Goal: Transaction & Acquisition: Obtain resource

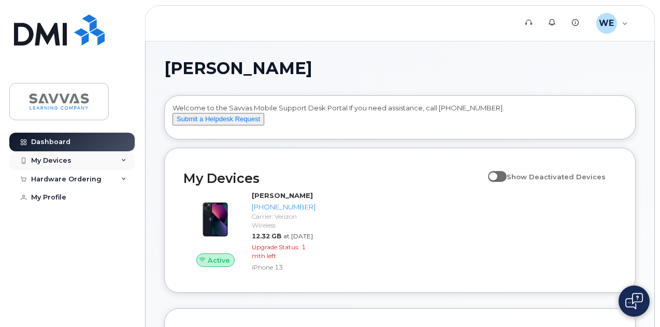
click at [98, 163] on div "My Devices" at bounding box center [71, 160] width 125 height 19
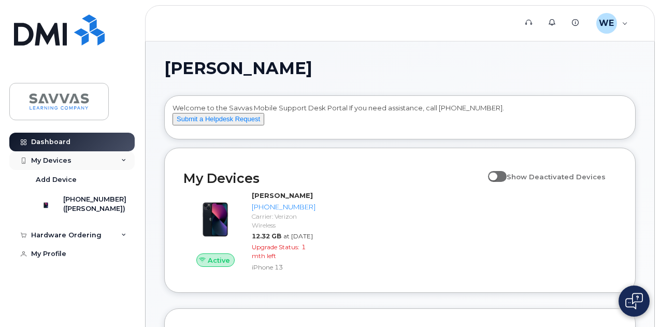
click at [98, 164] on div "My Devices" at bounding box center [71, 160] width 125 height 19
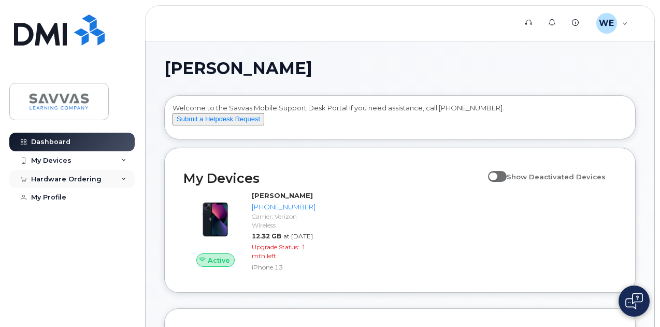
click at [97, 180] on div "Hardware Ordering" at bounding box center [66, 179] width 70 height 8
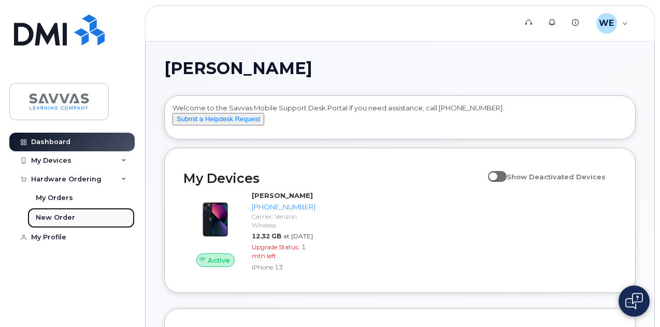
click at [63, 216] on div "New Order" at bounding box center [55, 217] width 39 height 9
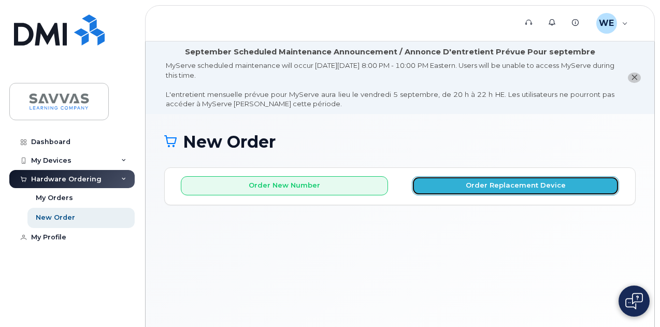
click at [460, 186] on button "Order Replacement Device" at bounding box center [515, 185] width 207 height 19
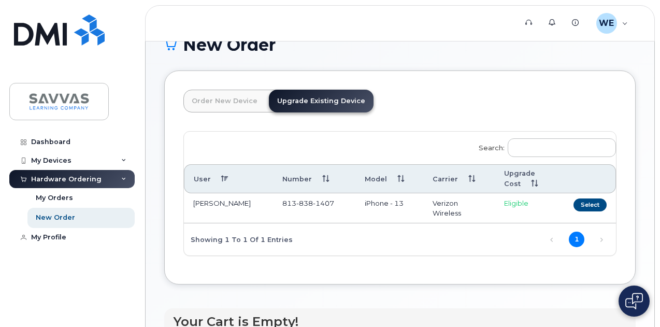
scroll to position [104, 0]
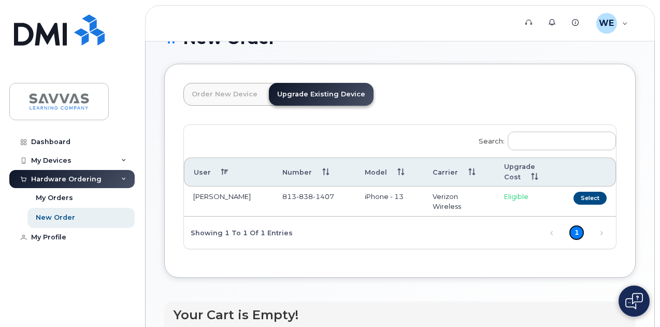
click at [568, 230] on link "1" at bounding box center [576, 233] width 16 height 16
click at [573, 196] on button "Select" at bounding box center [589, 198] width 33 height 13
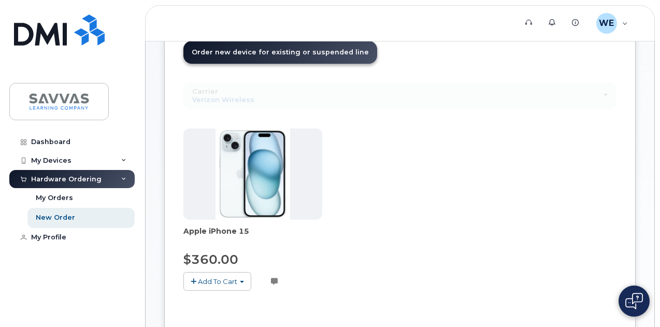
scroll to position [155, 0]
